Goal: Task Accomplishment & Management: Complete application form

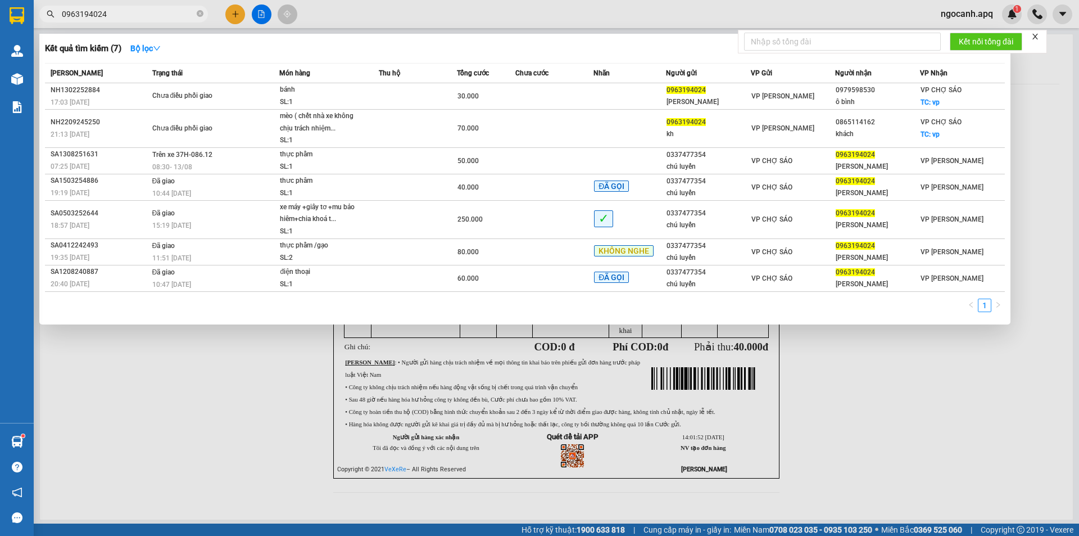
click at [118, 13] on input "0963194024" at bounding box center [128, 14] width 133 height 12
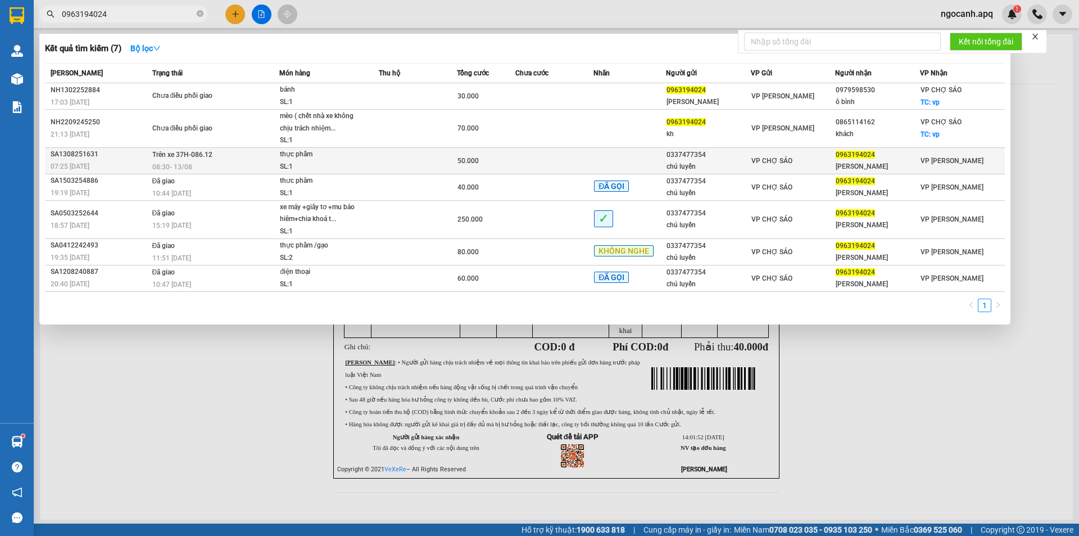
click at [444, 158] on td at bounding box center [418, 160] width 78 height 26
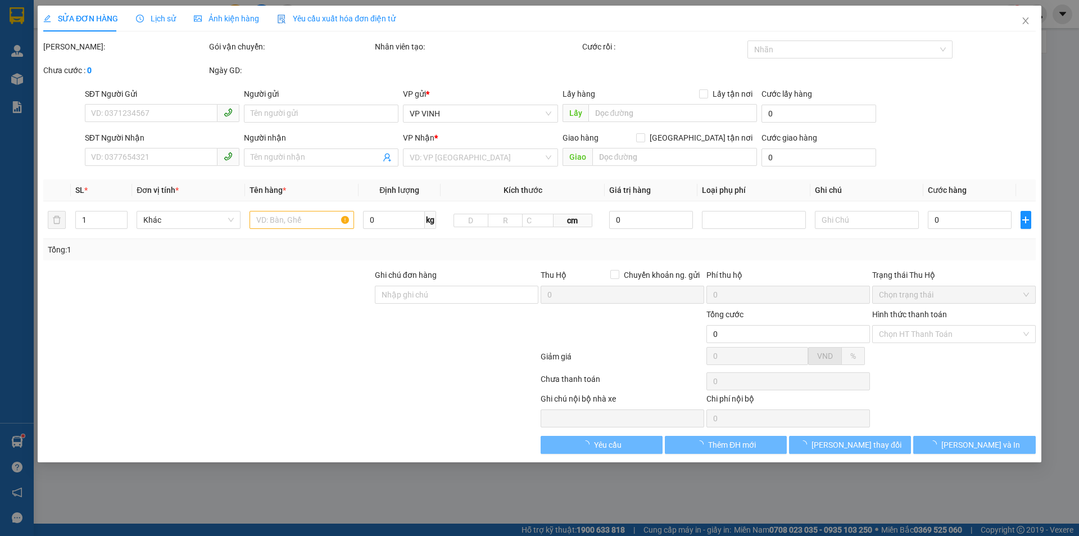
type input "0337477354"
type input "chú luyến"
type input "0963194024"
type input "[PERSON_NAME]"
type input "50.000"
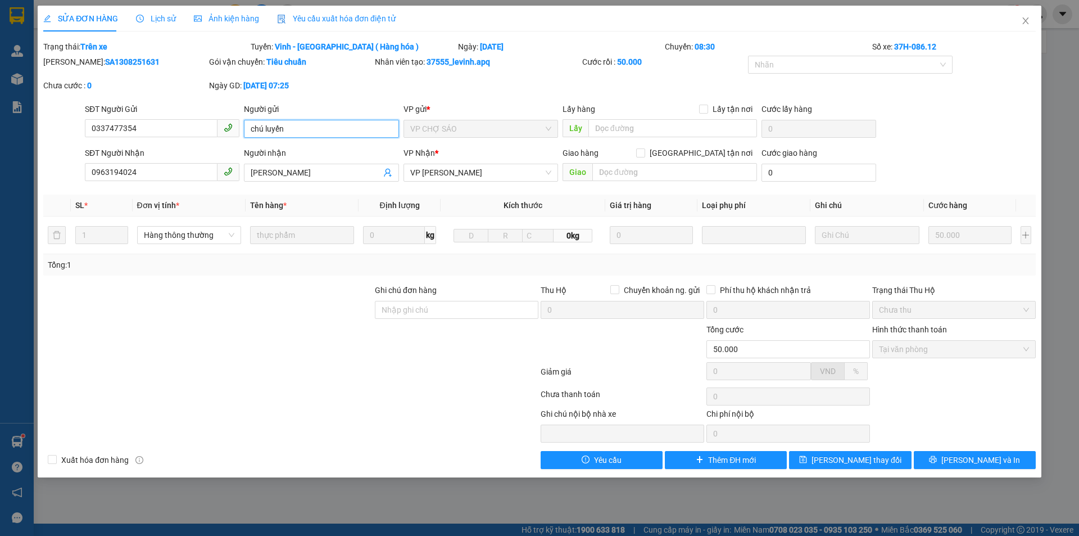
drag, startPoint x: 296, startPoint y: 128, endPoint x: 235, endPoint y: 134, distance: 60.5
click at [235, 134] on div "SĐT Người Gửi 0337477354 Người gửi chú luyến chú luyến VP gửi * VP CHỢ SÁO Lấy …" at bounding box center [560, 122] width 955 height 39
type input "Bố Luyến"
click at [879, 462] on button "[PERSON_NAME] thay đổi" at bounding box center [850, 460] width 122 height 18
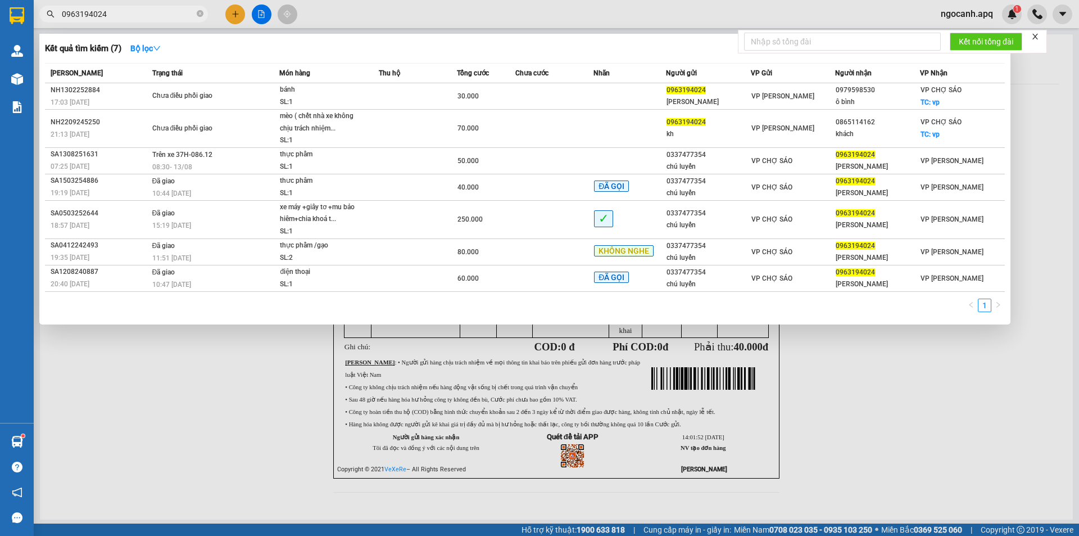
click at [173, 13] on input "0963194024" at bounding box center [128, 14] width 133 height 12
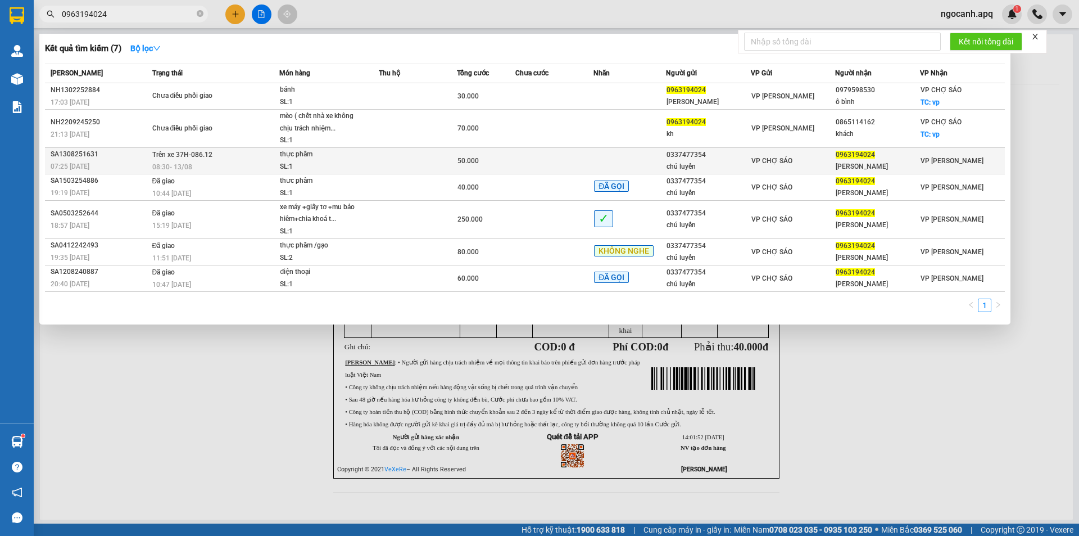
click at [196, 158] on span "Trên xe 37H-086.12" at bounding box center [182, 153] width 60 height 9
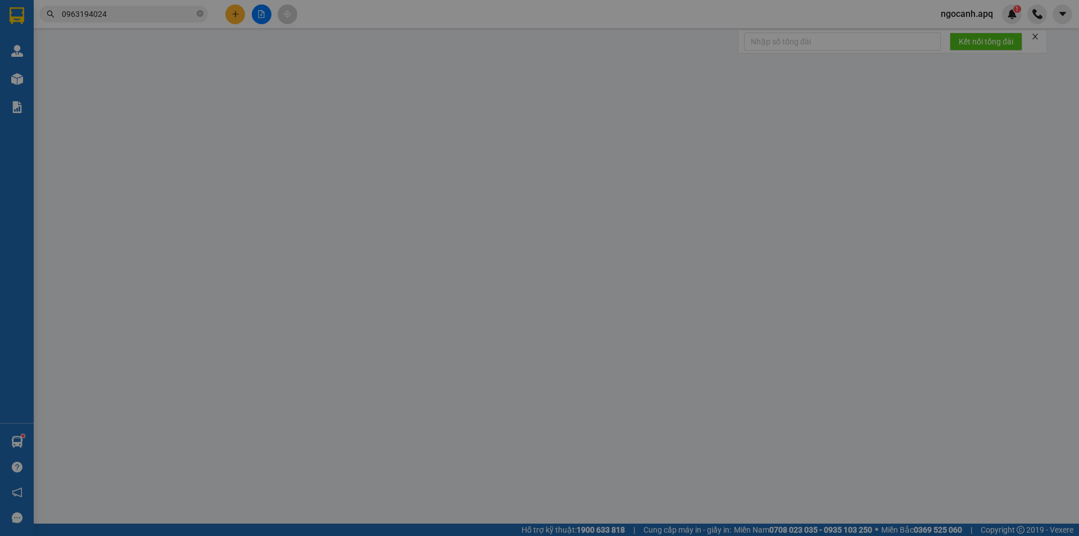
type input "0337477354"
type input "Bố Luyến"
type input "0963194024"
type input "[PERSON_NAME]"
type input "50.000"
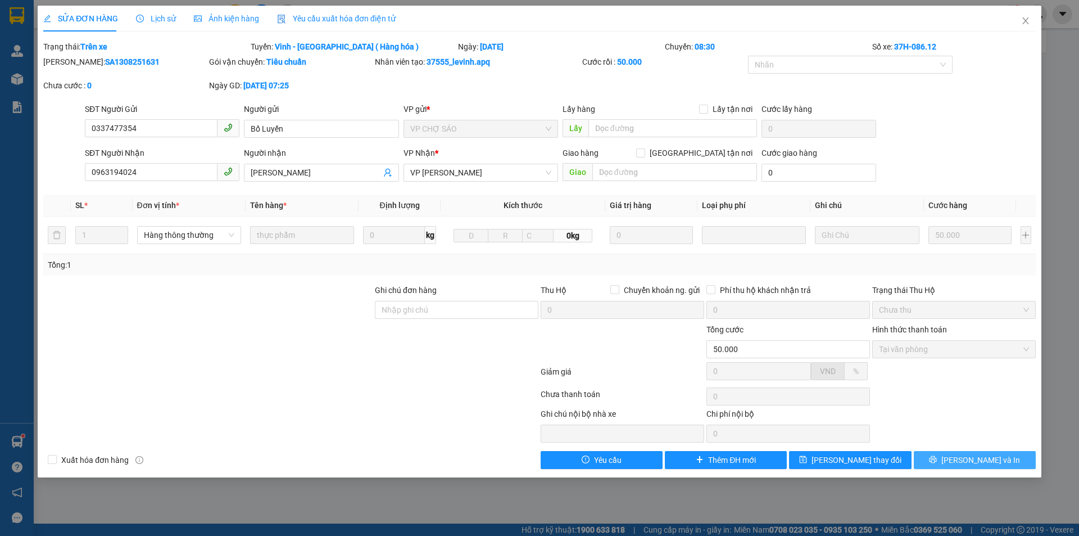
click at [937, 459] on icon "printer" at bounding box center [932, 459] width 7 height 7
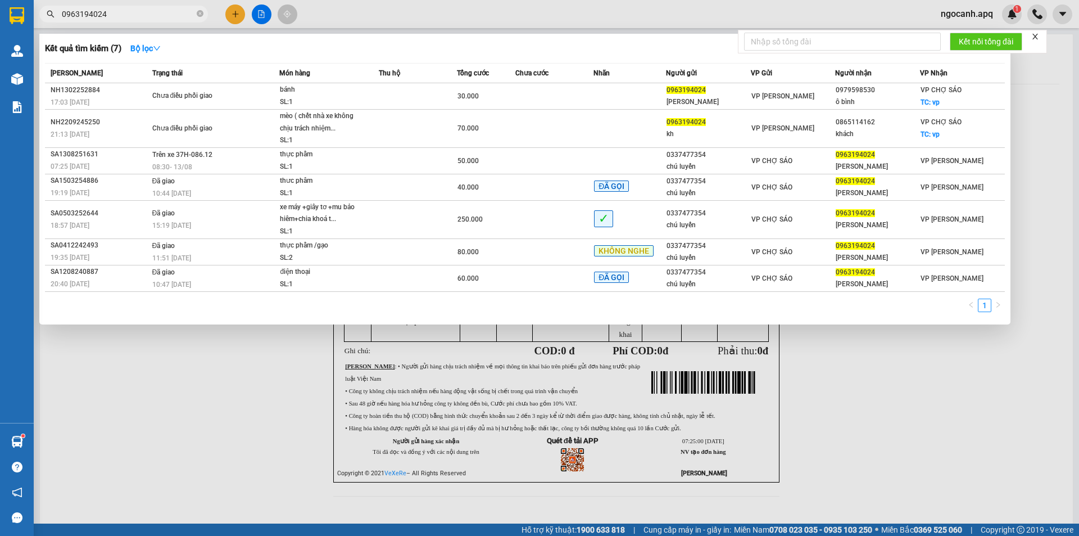
click at [139, 7] on span "0963194024" at bounding box center [123, 14] width 169 height 17
click at [136, 13] on input "0963194024" at bounding box center [128, 14] width 133 height 12
paste input "48308970"
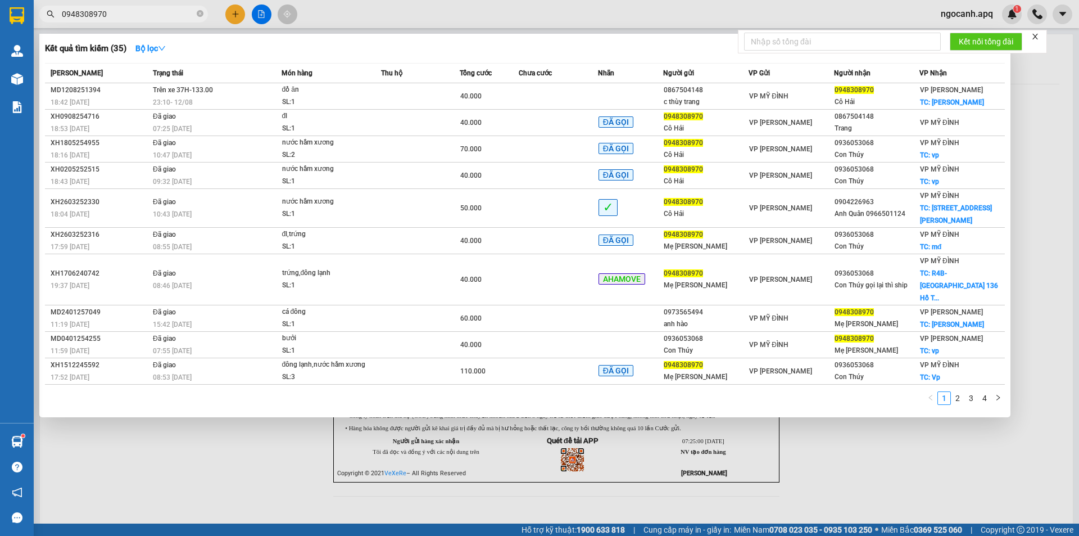
type input "0948308970"
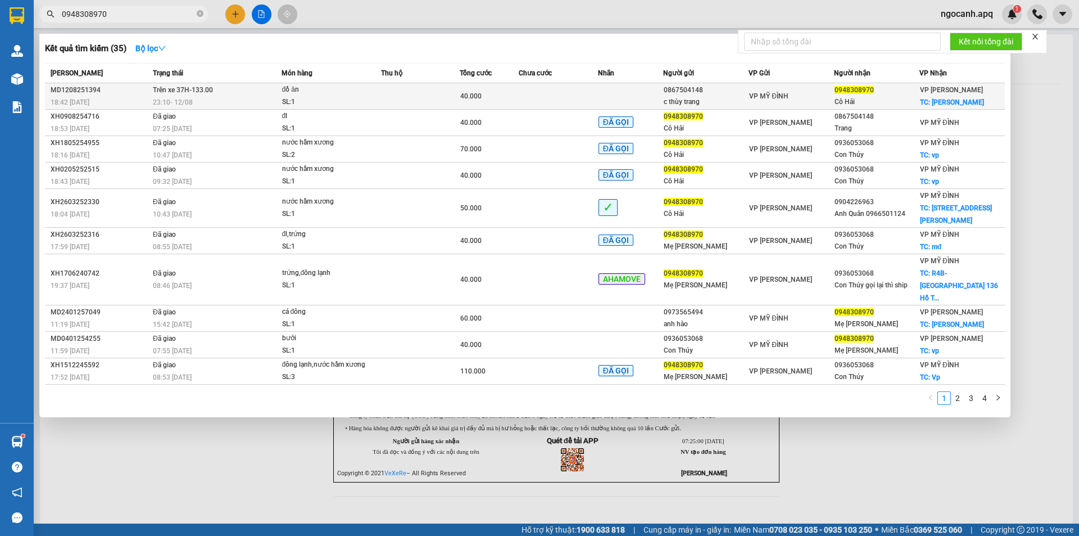
click at [765, 96] on span "VP MỸ ĐÌNH" at bounding box center [768, 96] width 39 height 8
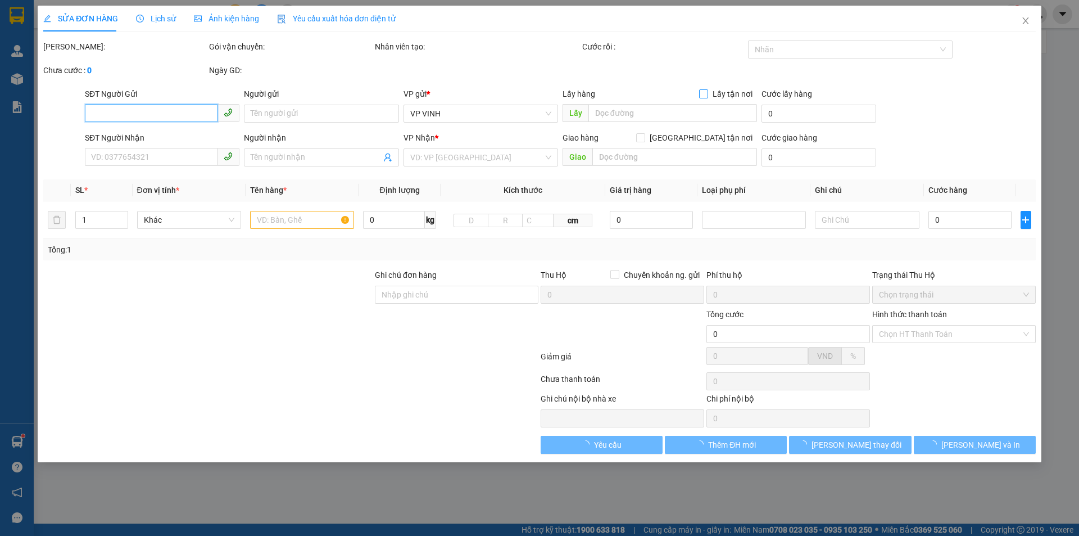
type input "0867504148"
type input "c thùy trang"
type input "0948308970"
type input "Cô Hải"
checkbox input "true"
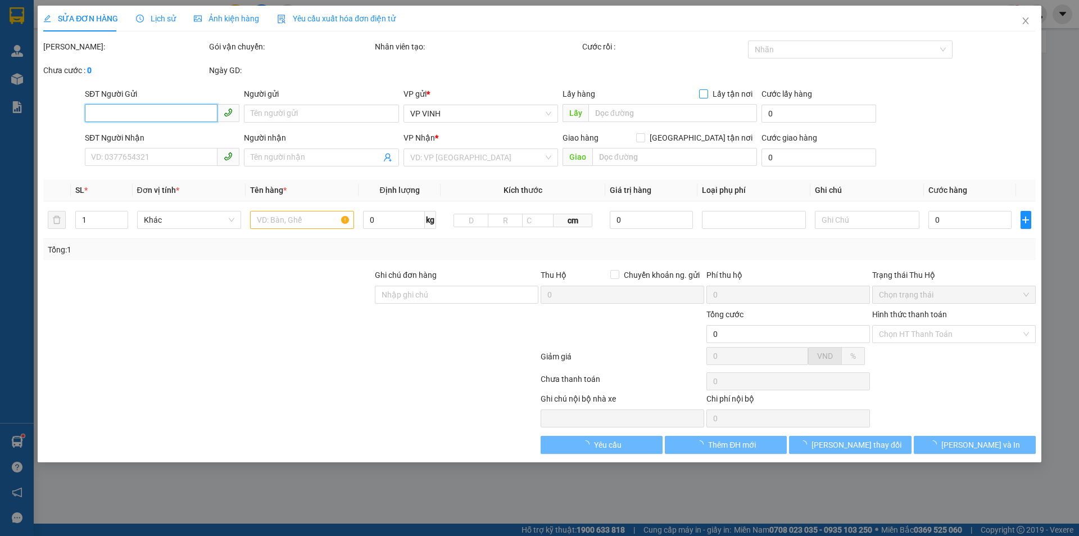
type input "[PERSON_NAME]"
type input "40.000"
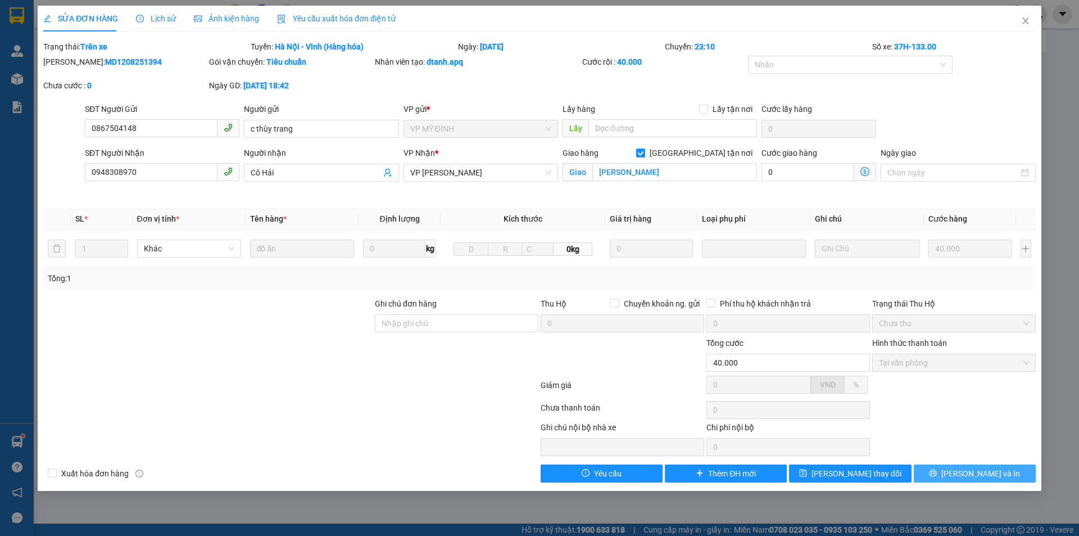
click at [935, 475] on button "[PERSON_NAME] và In" at bounding box center [975, 473] width 122 height 18
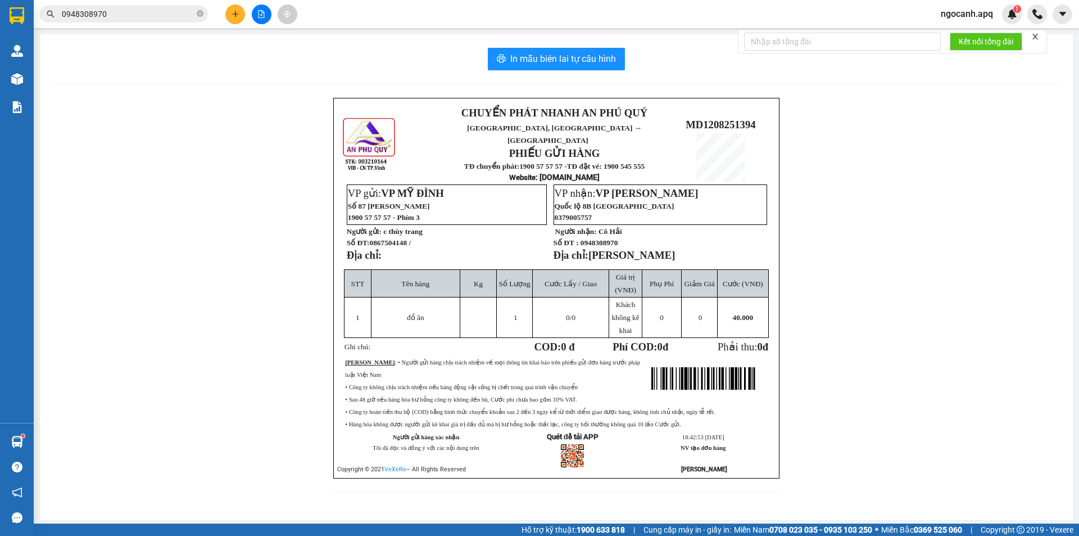
click at [160, 11] on input "0948308970" at bounding box center [128, 14] width 133 height 12
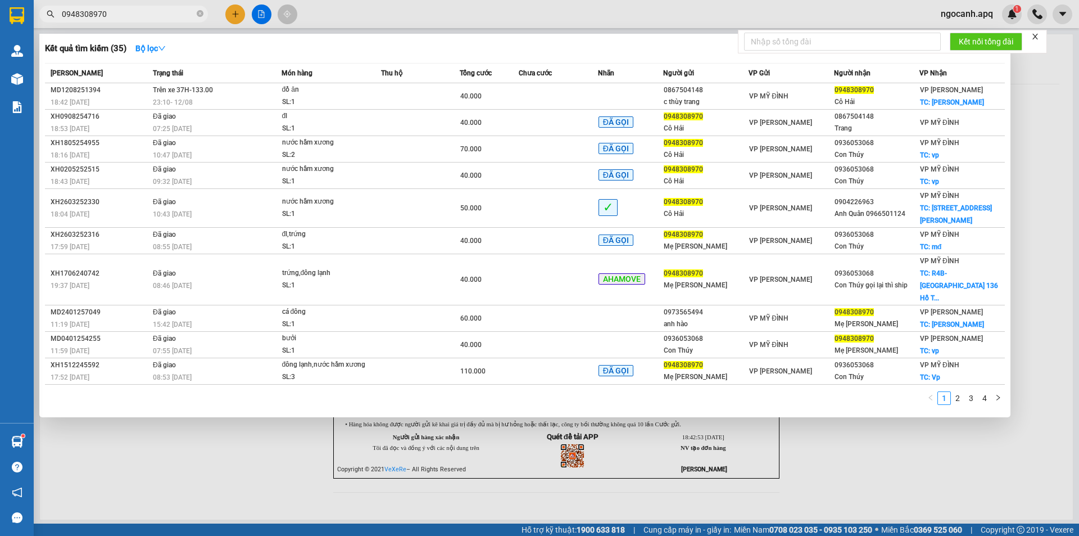
click at [78, 16] on input "0948308970" at bounding box center [128, 14] width 133 height 12
